Goal: Task Accomplishment & Management: Use online tool/utility

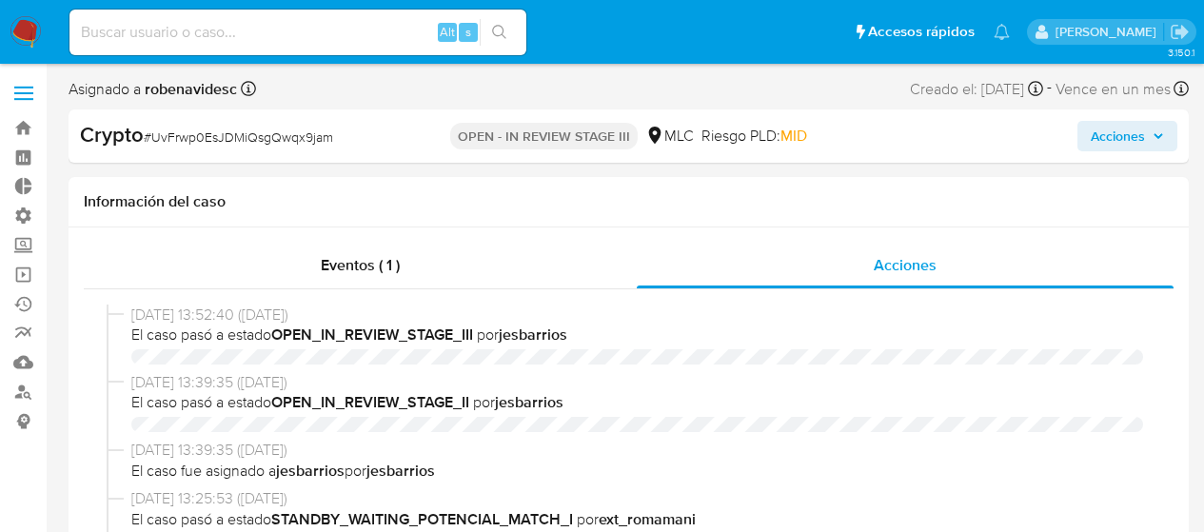
select select "10"
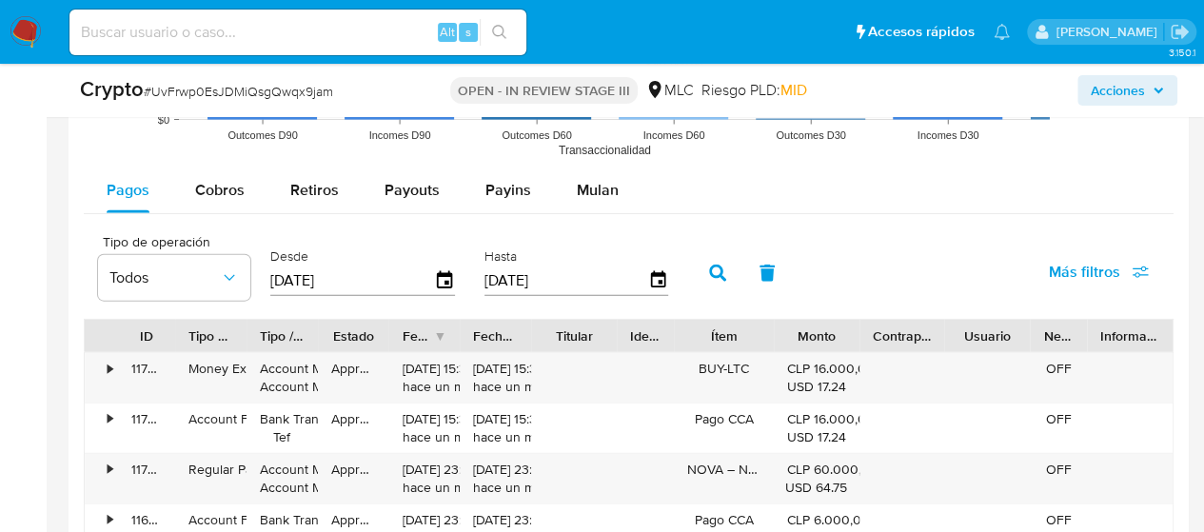
scroll to position [2059, 0]
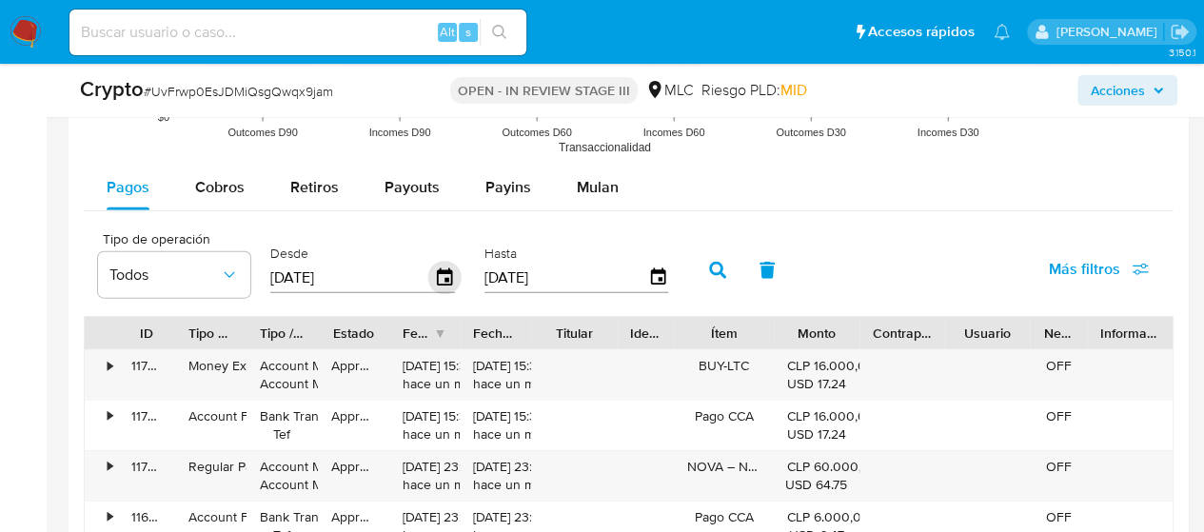
click at [444, 274] on icon "button" at bounding box center [444, 276] width 15 height 17
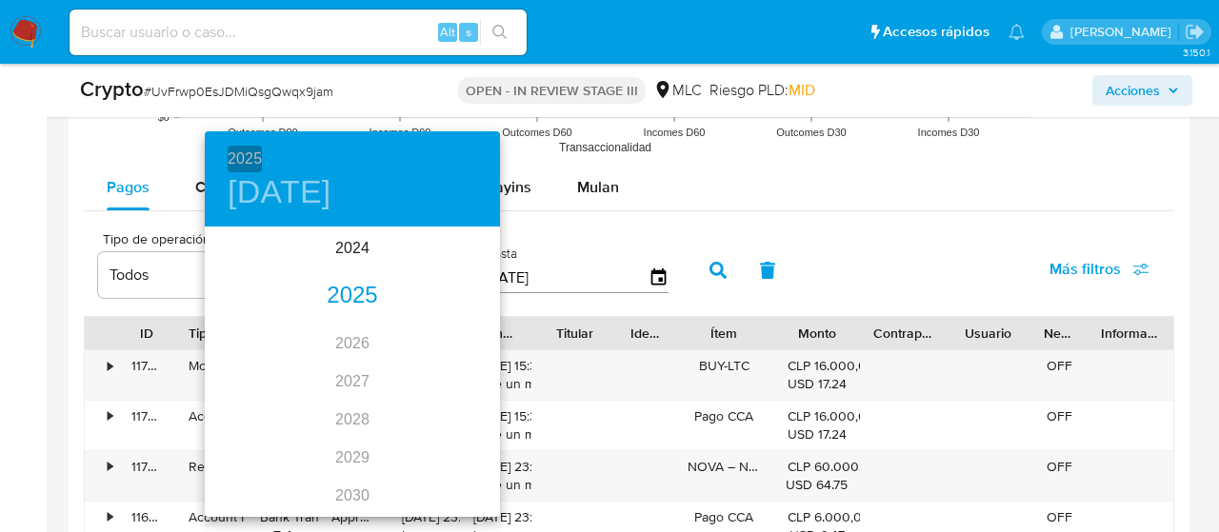
click at [250, 161] on h6 "2025" at bounding box center [245, 159] width 34 height 27
click at [363, 253] on div "2024" at bounding box center [352, 248] width 295 height 38
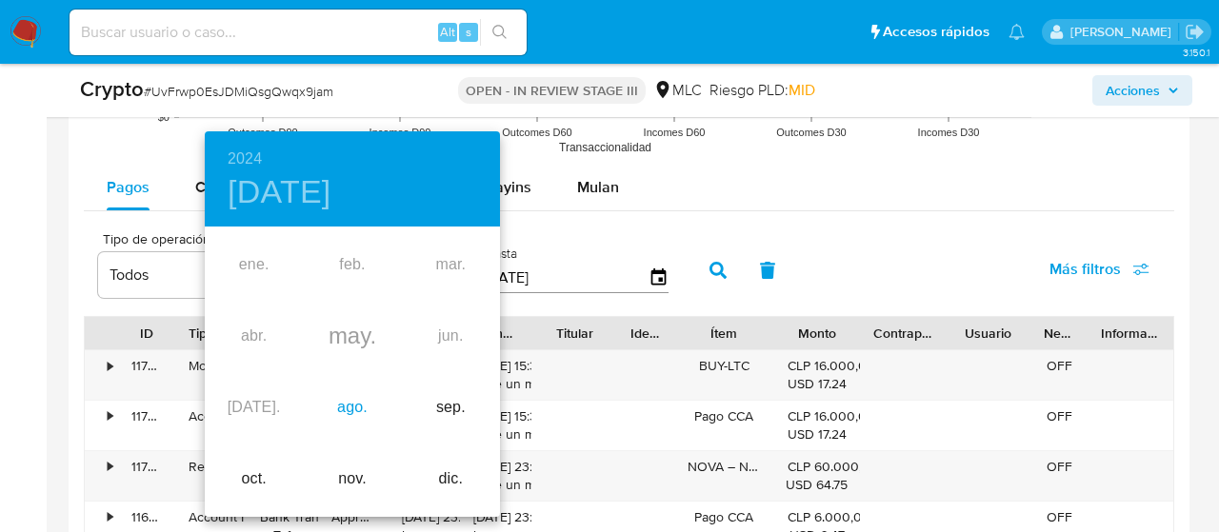
click at [347, 421] on div "ago." at bounding box center [352, 407] width 98 height 71
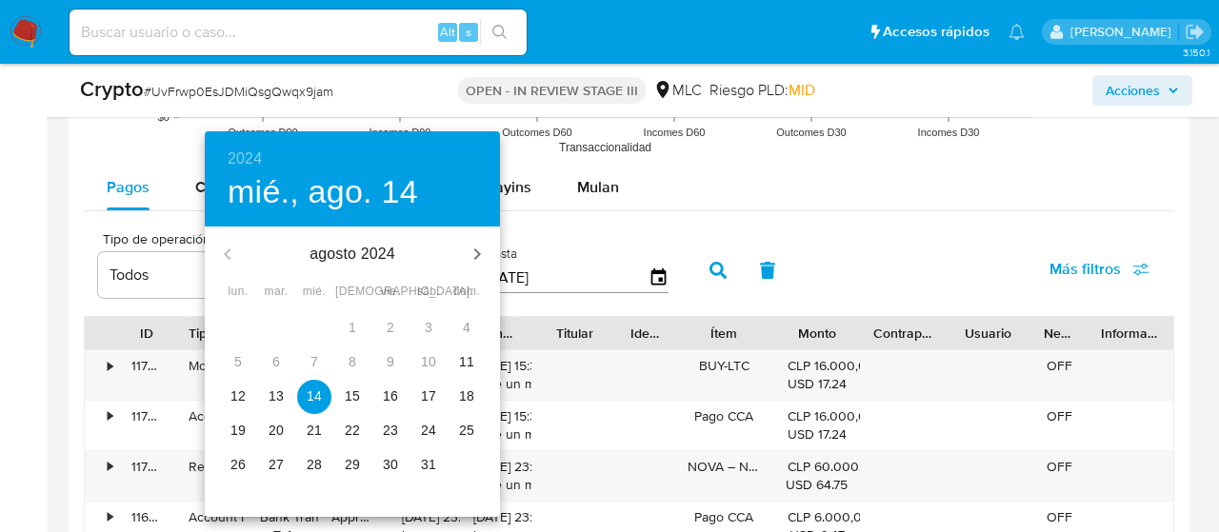
click at [465, 357] on p "11" at bounding box center [466, 361] width 15 height 19
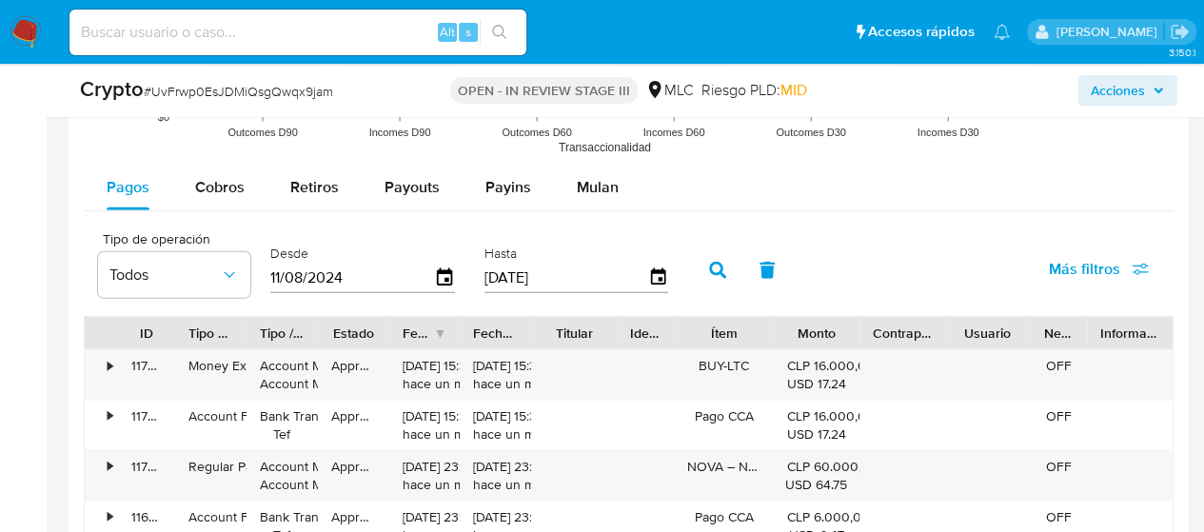
click at [720, 262] on icon "button" at bounding box center [717, 270] width 17 height 17
click at [834, 231] on div "Tipo de operación Todos Desde [DATE] Hasta [DATE] Más filtros" at bounding box center [629, 268] width 1090 height 95
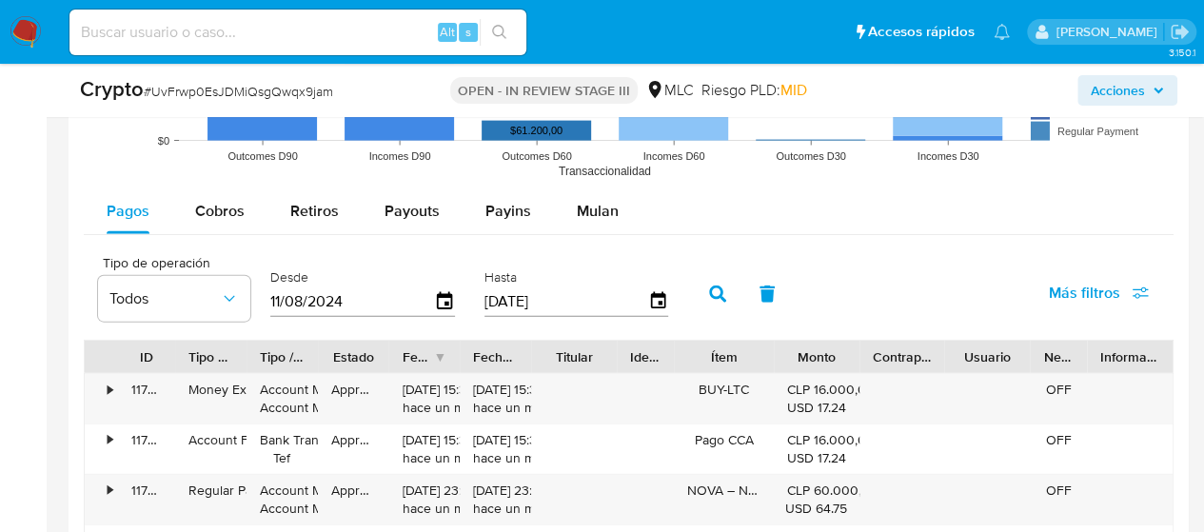
scroll to position [2034, 0]
click at [598, 212] on span "Mulan" at bounding box center [598, 212] width 42 height 22
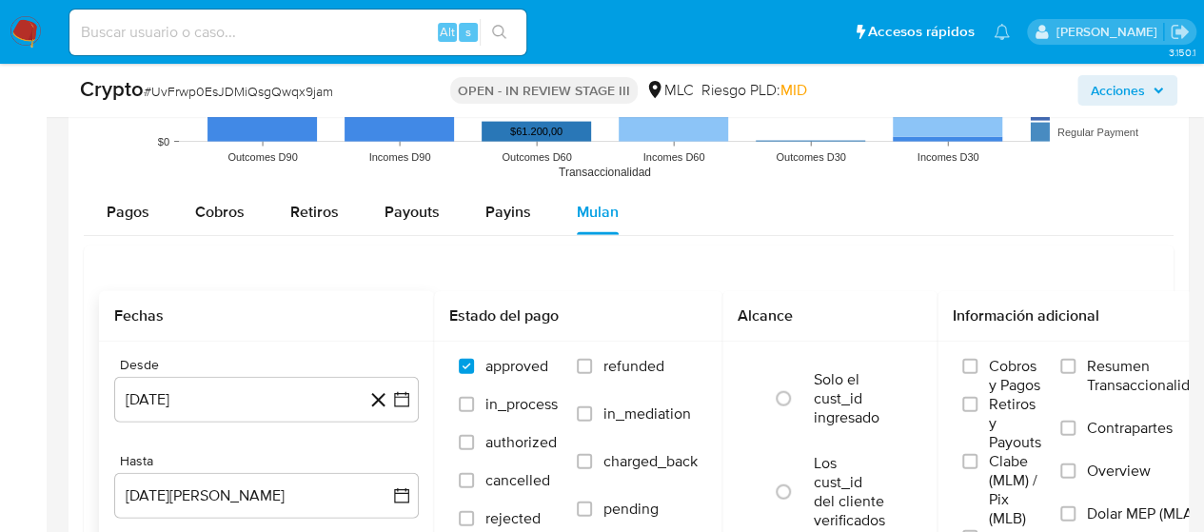
click at [341, 333] on div "Fechas" at bounding box center [266, 316] width 335 height 50
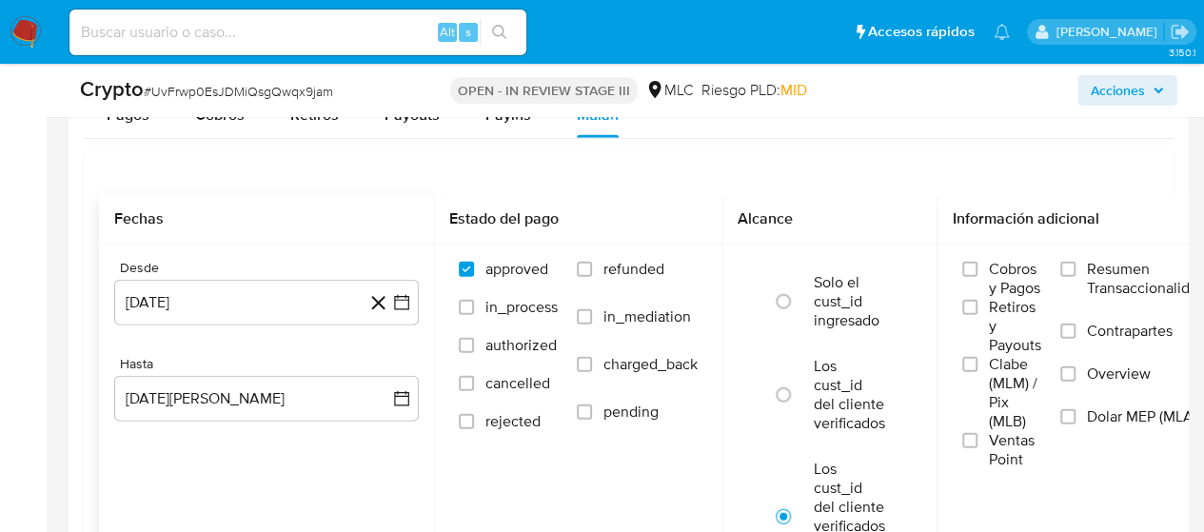
scroll to position [2141, 0]
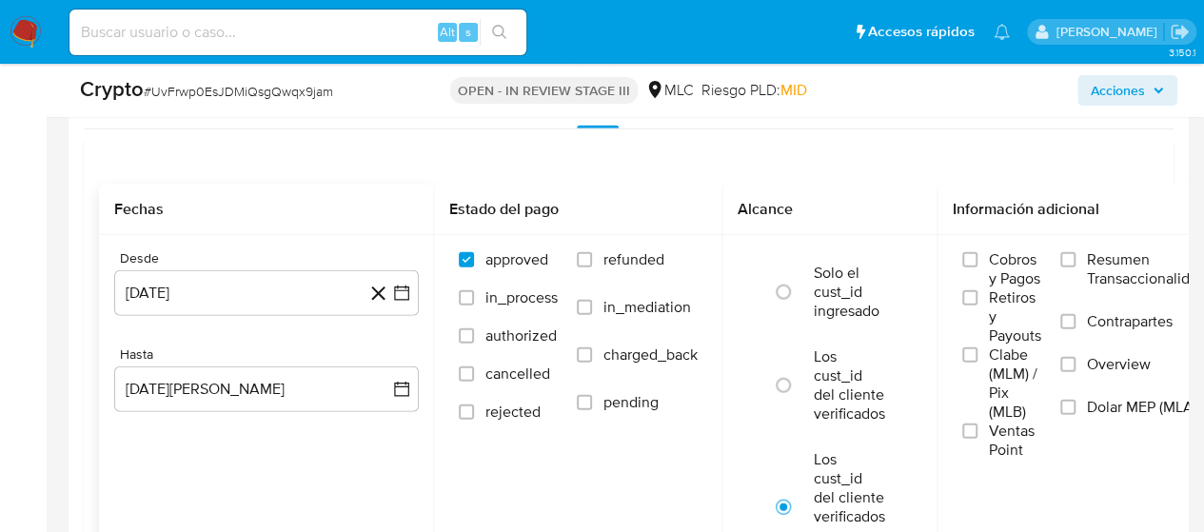
click at [377, 291] on icon at bounding box center [378, 294] width 14 height 14
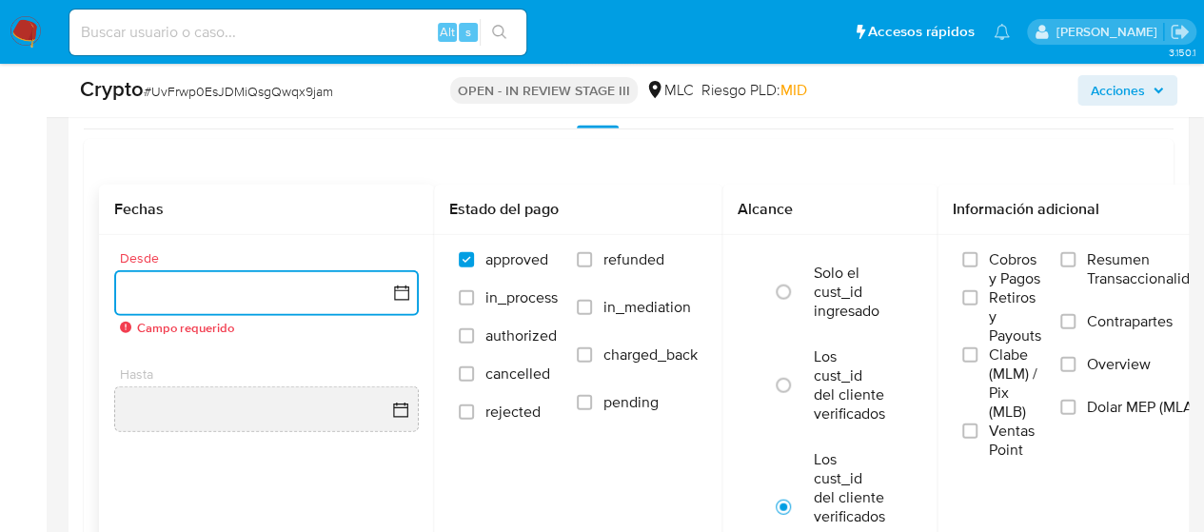
click at [409, 286] on icon "button" at bounding box center [401, 293] width 19 height 19
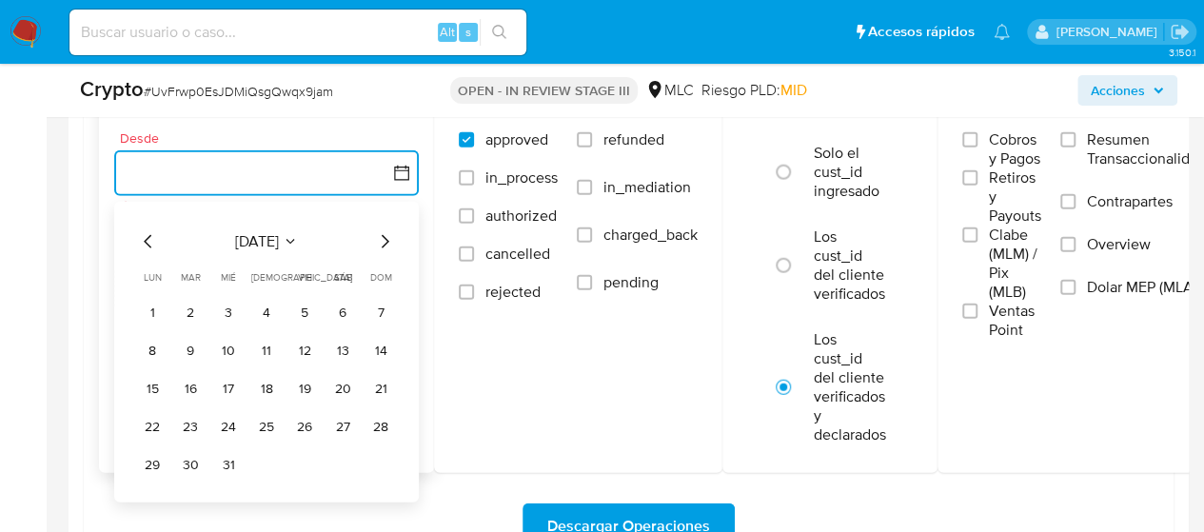
scroll to position [2263, 0]
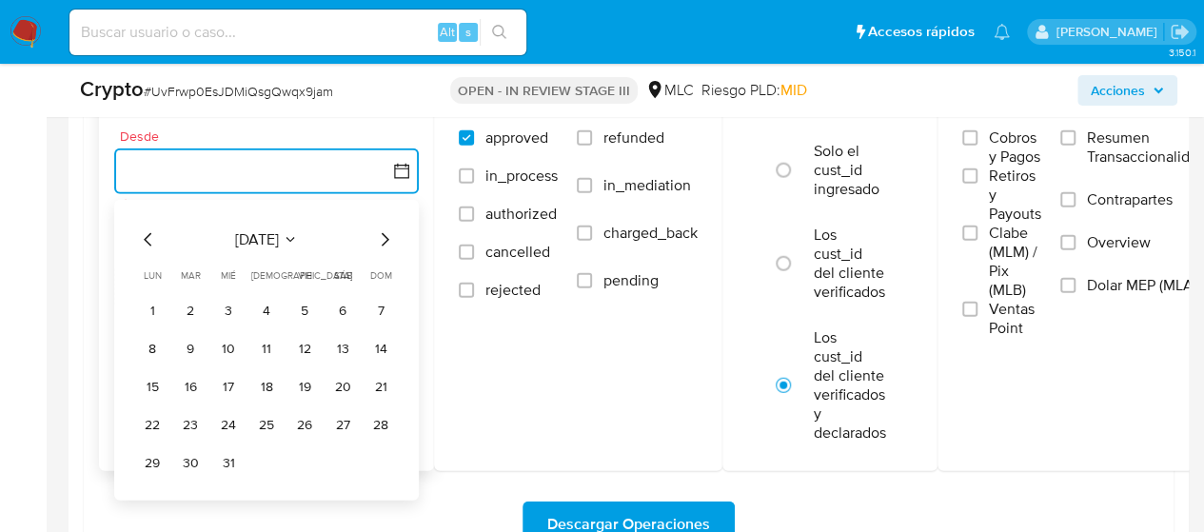
click at [379, 236] on icon "Mes siguiente" at bounding box center [384, 239] width 23 height 23
click at [268, 342] on button "8" at bounding box center [266, 348] width 30 height 30
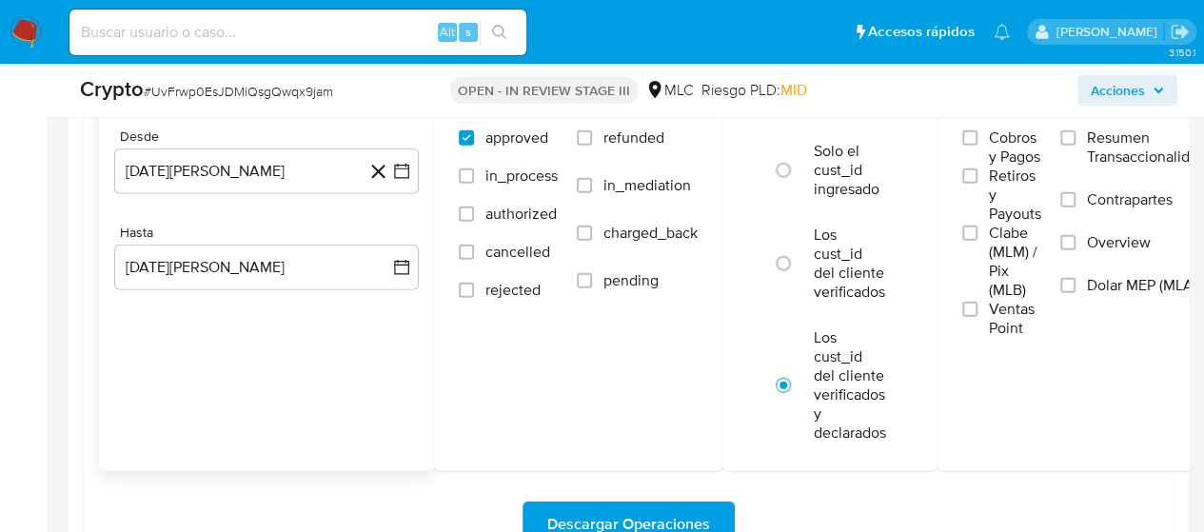
click at [265, 324] on div "Desde [DATE][PERSON_NAME] [DATE] Hasta [DATE][PERSON_NAME] [DATE]" at bounding box center [266, 224] width 335 height 223
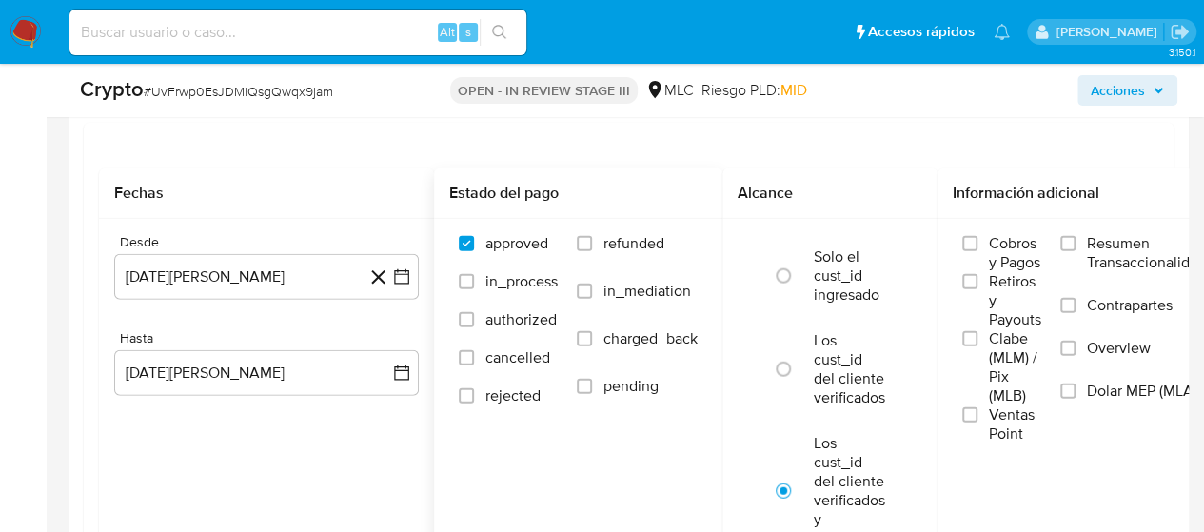
scroll to position [2169, 0]
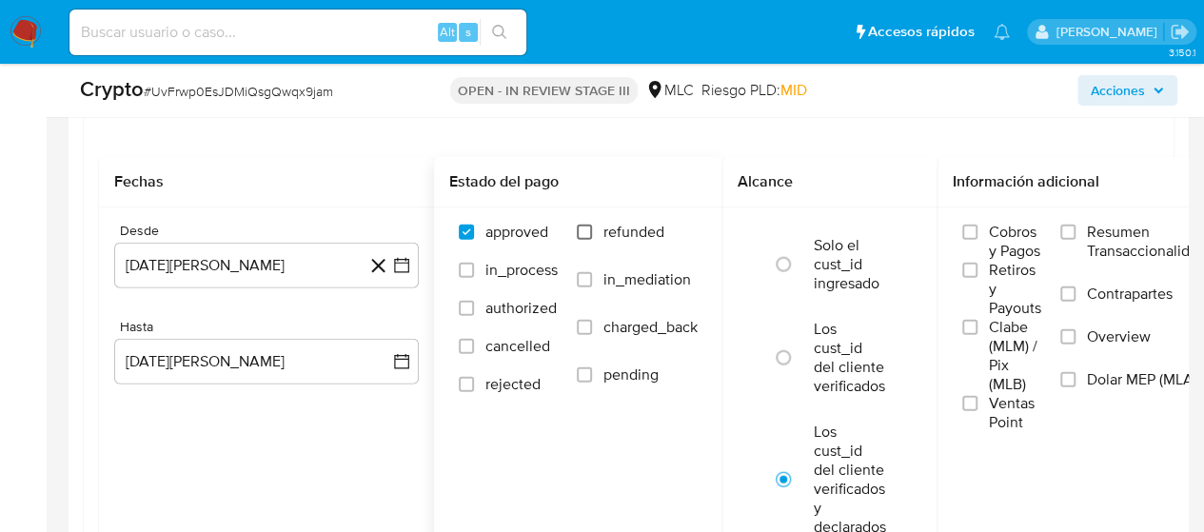
click at [587, 225] on input "refunded" at bounding box center [584, 232] width 15 height 15
click at [589, 258] on label "refunded" at bounding box center [637, 247] width 121 height 48
click at [589, 240] on input "refunded" at bounding box center [584, 232] width 15 height 15
checkbox input "false"
click at [594, 287] on label "in_mediation" at bounding box center [637, 294] width 121 height 48
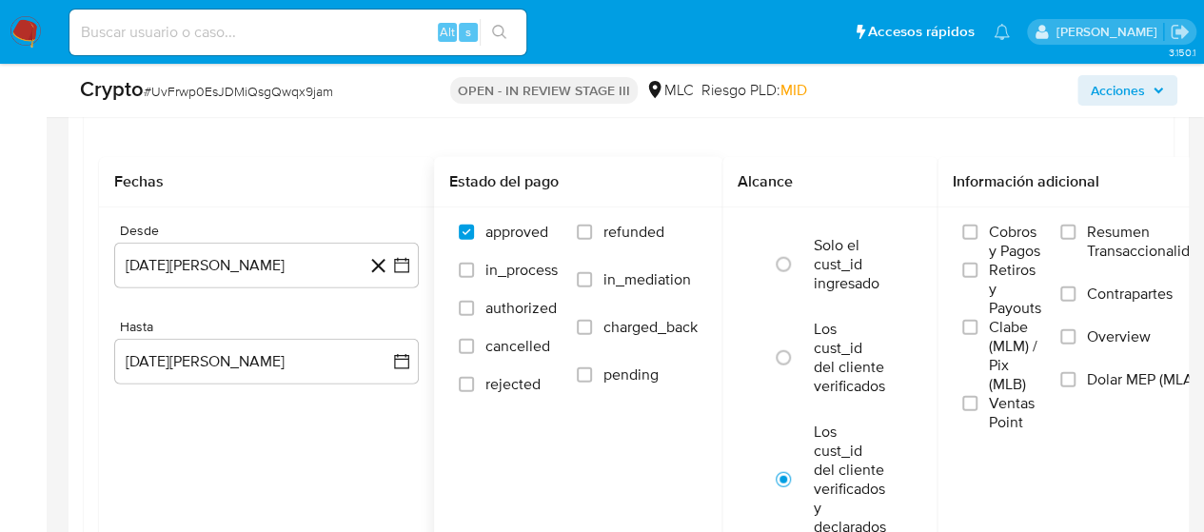
click at [592, 287] on input "in_mediation" at bounding box center [584, 279] width 15 height 15
checkbox input "true"
click at [505, 268] on span "in_process" at bounding box center [522, 270] width 72 height 19
click at [474, 268] on input "in_process" at bounding box center [466, 270] width 15 height 15
checkbox input "true"
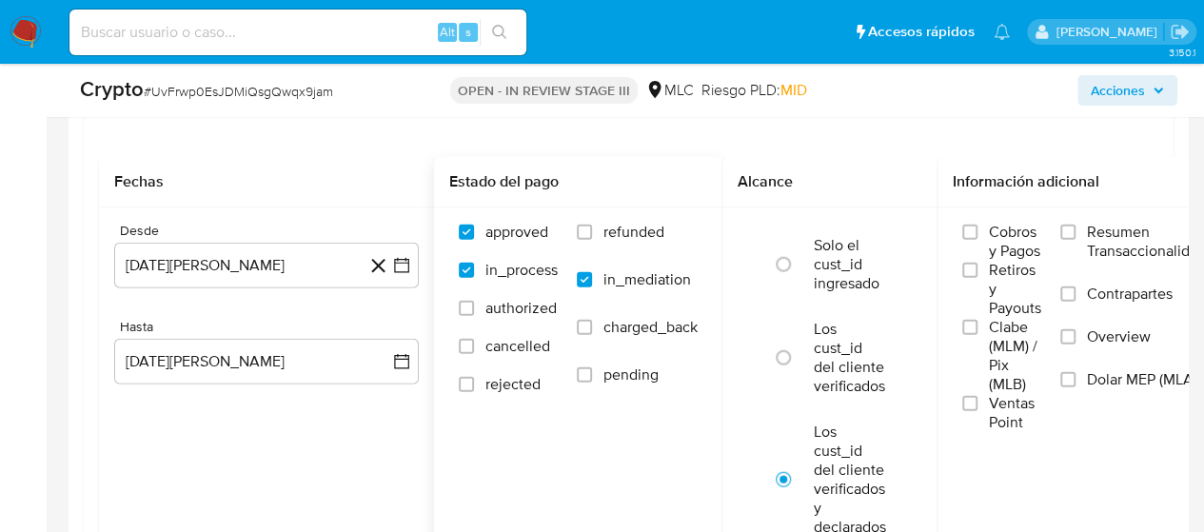
click at [526, 308] on span "authorized" at bounding box center [521, 308] width 71 height 19
click at [474, 308] on input "authorized" at bounding box center [466, 308] width 15 height 15
checkbox input "true"
click at [527, 345] on span "cancelled" at bounding box center [518, 346] width 65 height 19
click at [474, 345] on input "cancelled" at bounding box center [466, 346] width 15 height 15
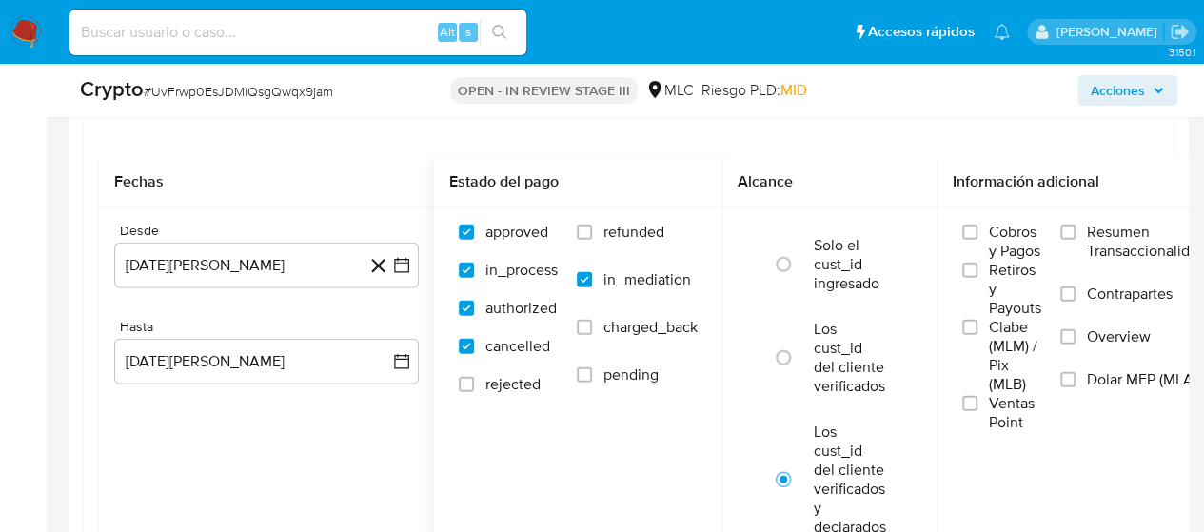
checkbox input "true"
click at [524, 395] on label "rejected" at bounding box center [508, 394] width 99 height 38
click at [474, 392] on input "rejected" at bounding box center [466, 384] width 15 height 15
checkbox input "true"
click at [596, 370] on label "pending" at bounding box center [637, 390] width 121 height 48
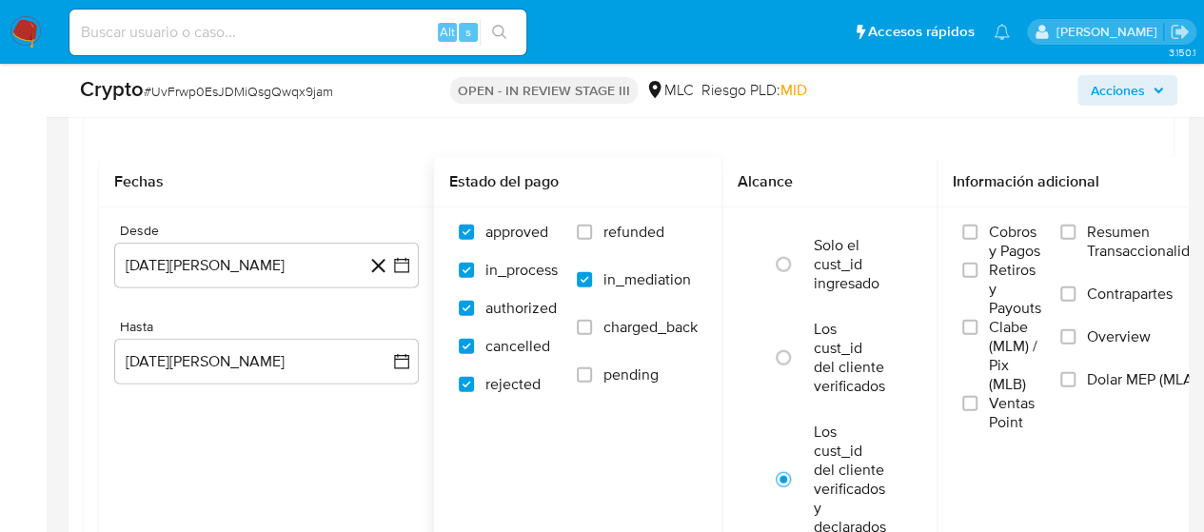
click at [592, 370] on input "pending" at bounding box center [584, 374] width 15 height 15
checkbox input "true"
click at [636, 225] on span "refunded" at bounding box center [634, 232] width 61 height 19
click at [592, 225] on input "refunded" at bounding box center [584, 232] width 15 height 15
checkbox input "true"
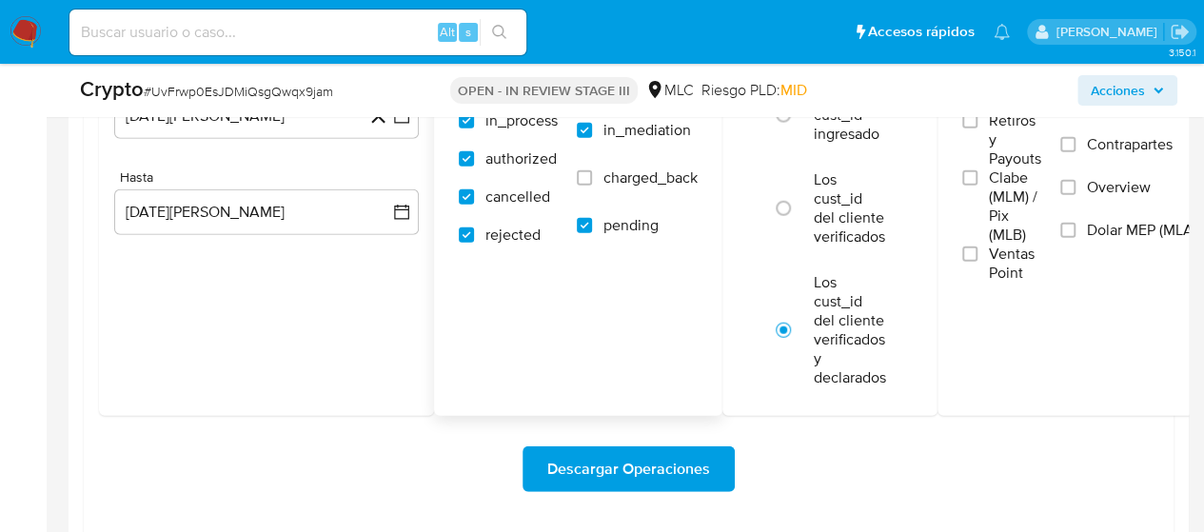
scroll to position [2329, 0]
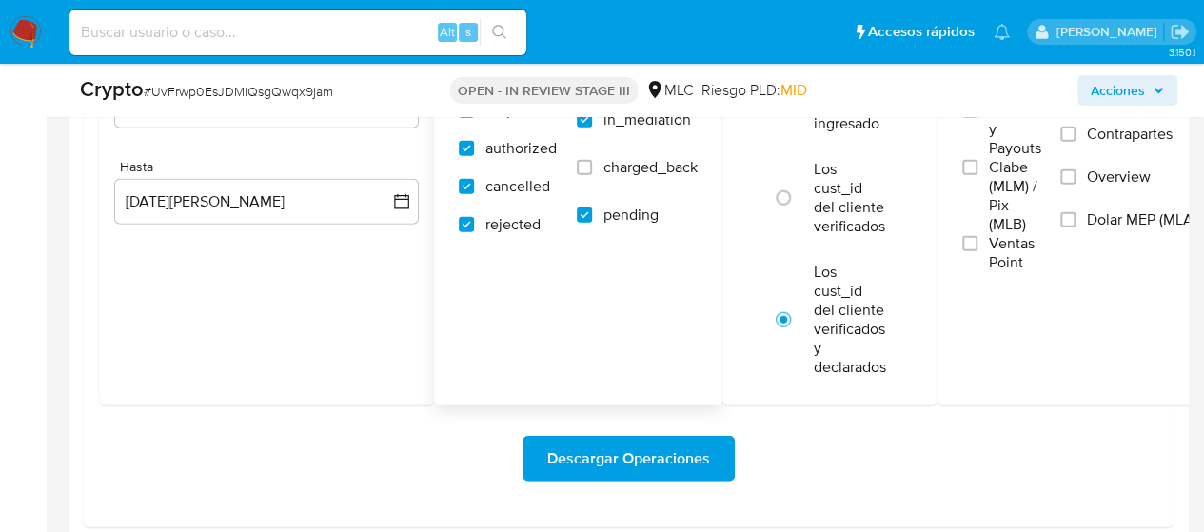
click at [675, 446] on span "Descargar Operaciones" at bounding box center [628, 459] width 163 height 42
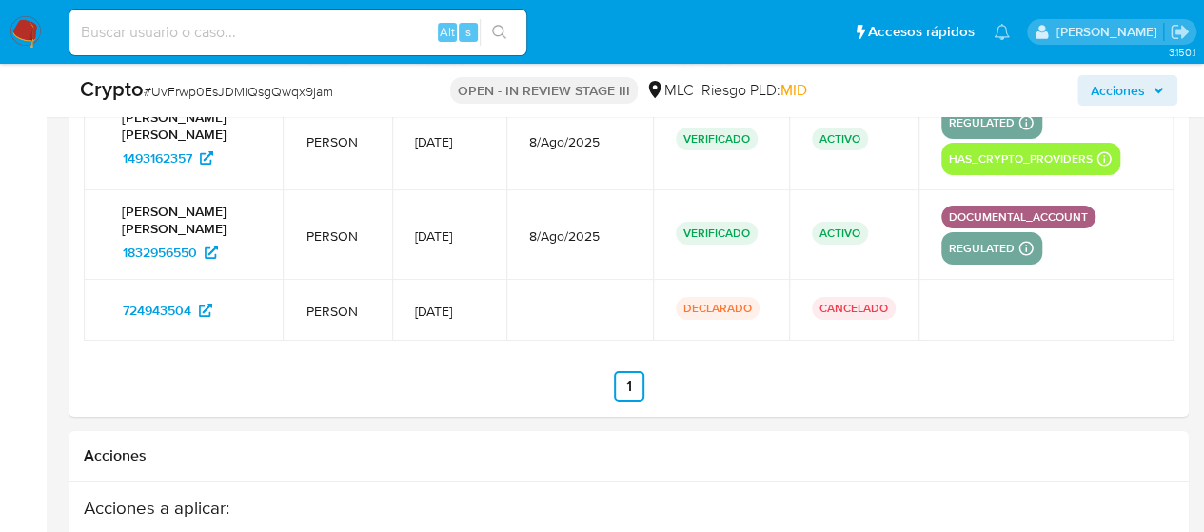
scroll to position [3087, 0]
